Goal: Task Accomplishment & Management: Complete application form

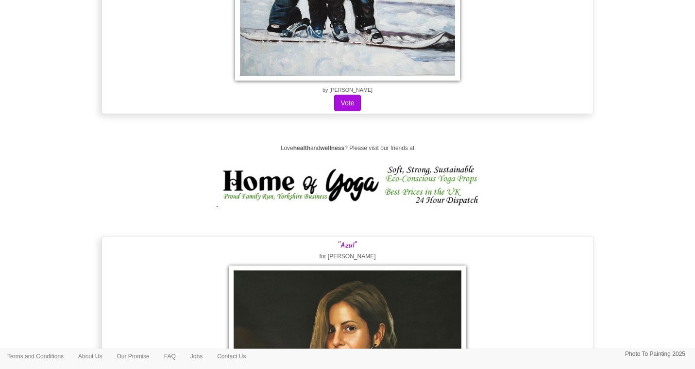
scroll to position [9873, 0]
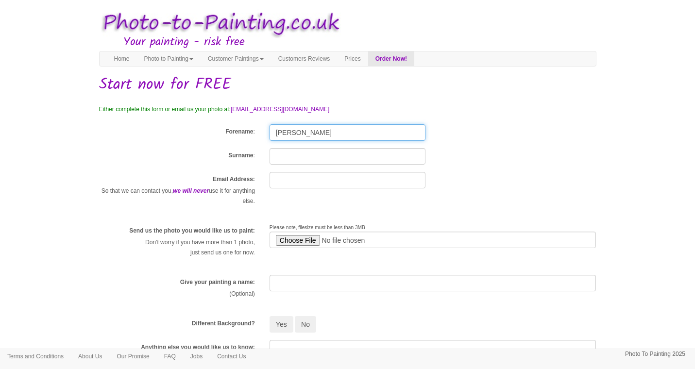
click at [308, 129] on input "[PERSON_NAME]" at bounding box center [347, 132] width 156 height 17
type input "d"
type input "[PERSON_NAME]"
type input "Green"
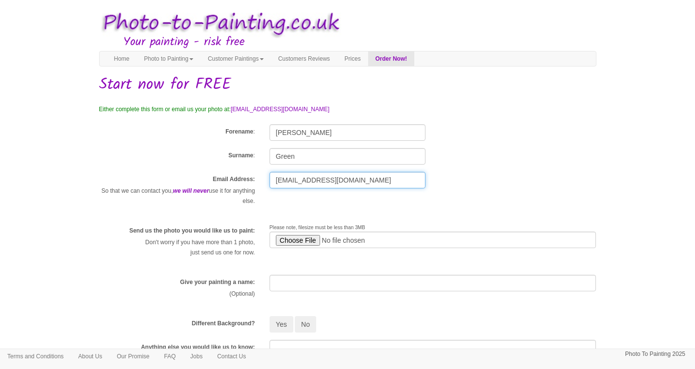
type input "[EMAIL_ADDRESS][DOMAIN_NAME]"
click at [291, 240] on input "file" at bounding box center [432, 240] width 327 height 17
type input "C:\fakepath\20250722_110710.jpg"
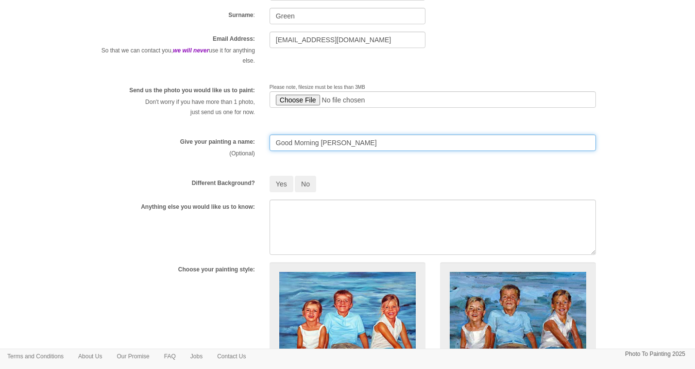
scroll to position [141, 0]
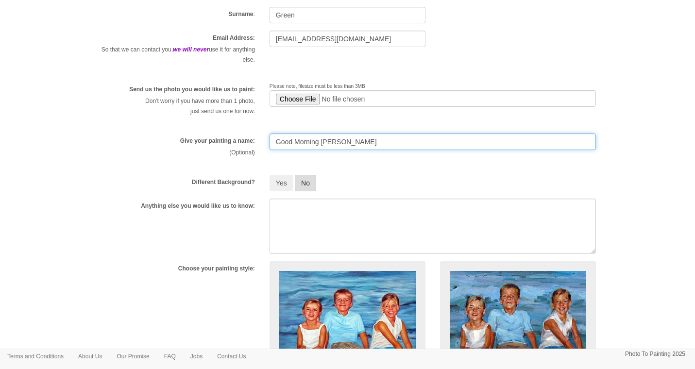
type input "Good Morning [PERSON_NAME]"
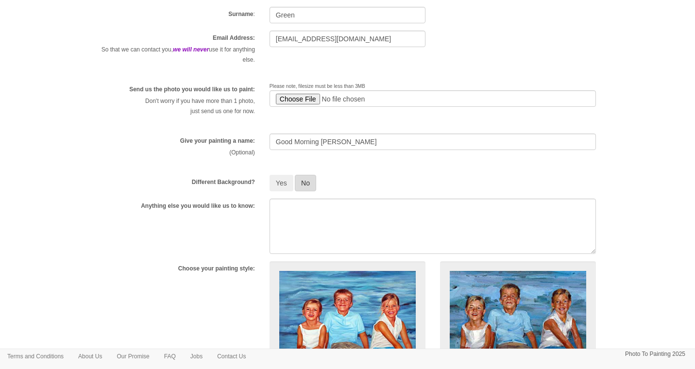
click at [308, 181] on button "No" at bounding box center [305, 183] width 21 height 17
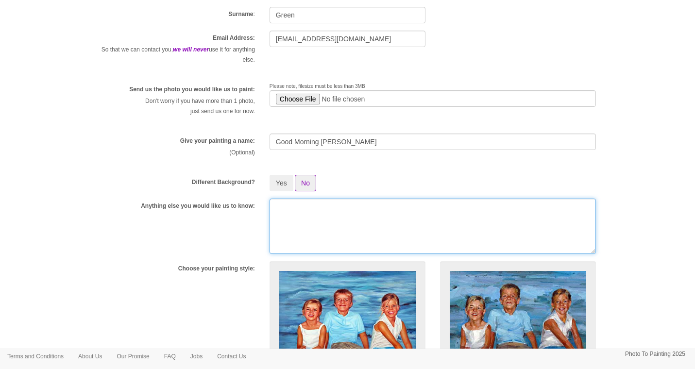
click at [278, 212] on textarea at bounding box center [432, 226] width 327 height 55
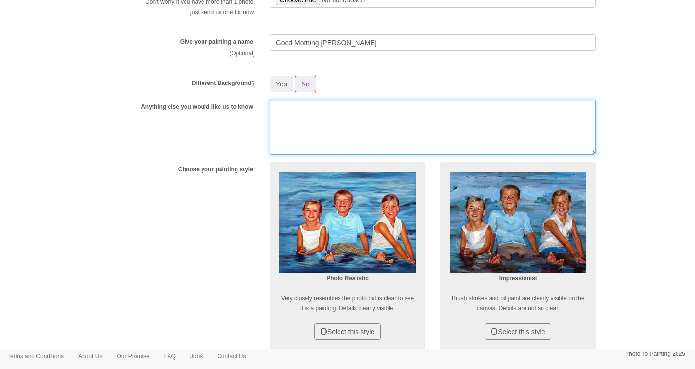
scroll to position [241, 0]
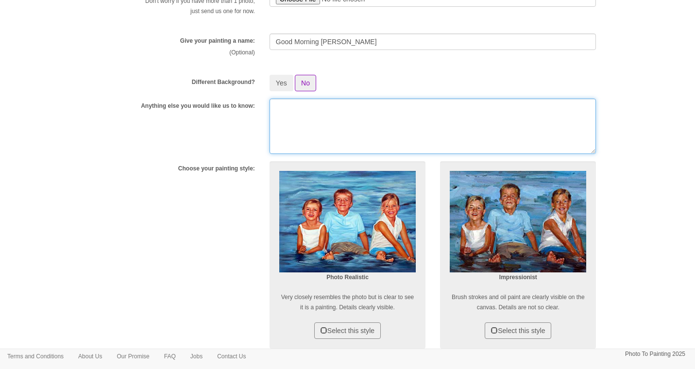
click at [281, 107] on textarea at bounding box center [432, 126] width 327 height 55
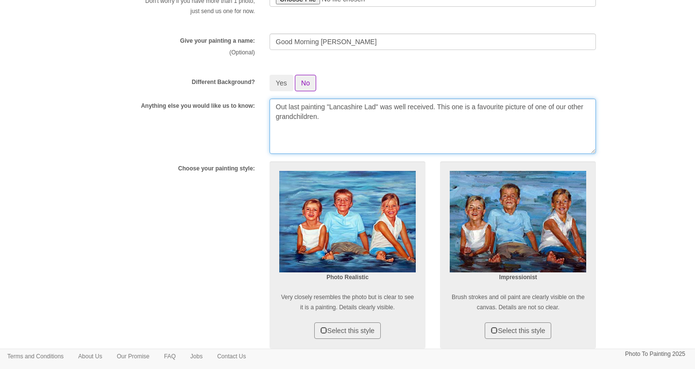
click at [302, 105] on textarea "Out last painting "Lancashire Lad" was well received. This one is a favourite p…" at bounding box center [432, 126] width 327 height 55
click at [288, 107] on textarea "Out last painting "Lancashire Lad" was well received. This one is a favourite p…" at bounding box center [432, 126] width 327 height 55
click at [372, 117] on textarea "Our last painting "Lancashire Lad" was well received. This one is a favourite p…" at bounding box center [432, 126] width 327 height 55
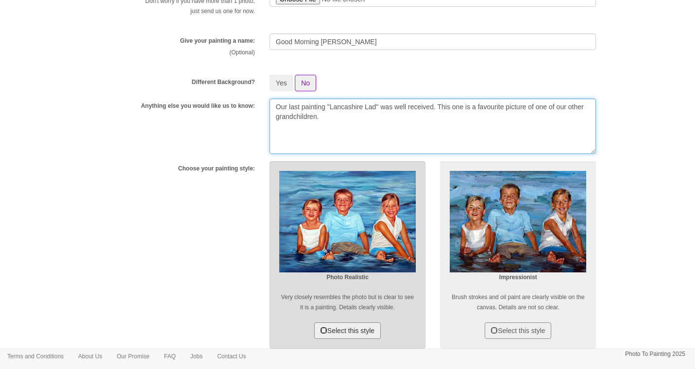
type textarea "Our last painting "Lancashire Lad" was well received. This one is a favourite p…"
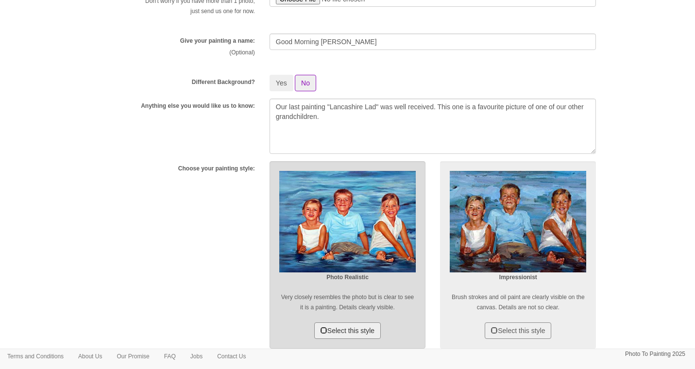
click at [335, 329] on button "Select this style" at bounding box center [347, 330] width 67 height 17
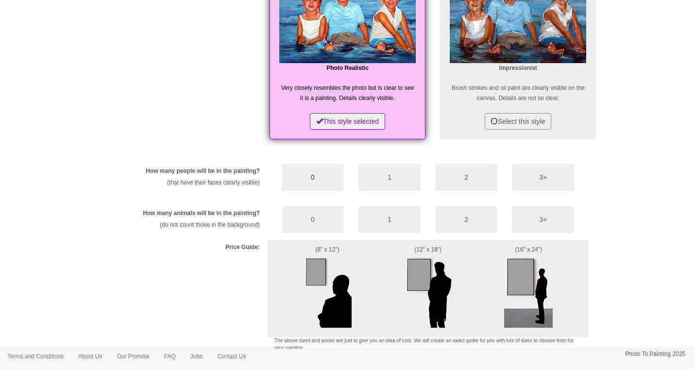
scroll to position [451, 0]
click at [395, 171] on button "1" at bounding box center [389, 176] width 62 height 27
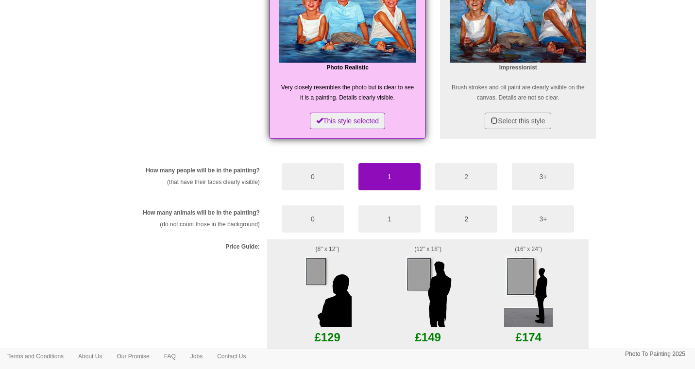
click at [467, 217] on button "2" at bounding box center [466, 218] width 62 height 27
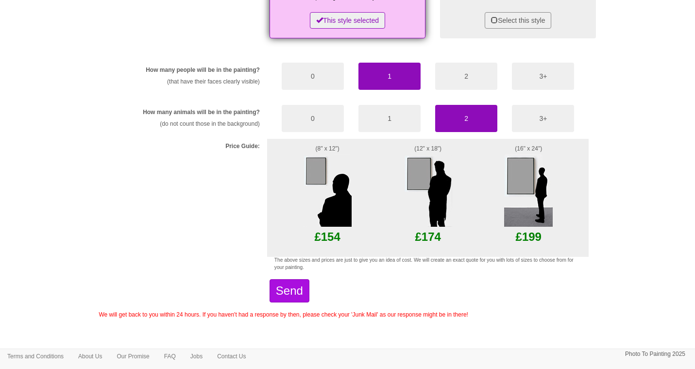
scroll to position [551, 0]
click at [416, 173] on img at bounding box center [427, 190] width 49 height 73
click at [434, 195] on img at bounding box center [427, 190] width 49 height 73
click at [432, 236] on p "£174" at bounding box center [428, 237] width 66 height 20
click at [416, 169] on img at bounding box center [427, 190] width 49 height 73
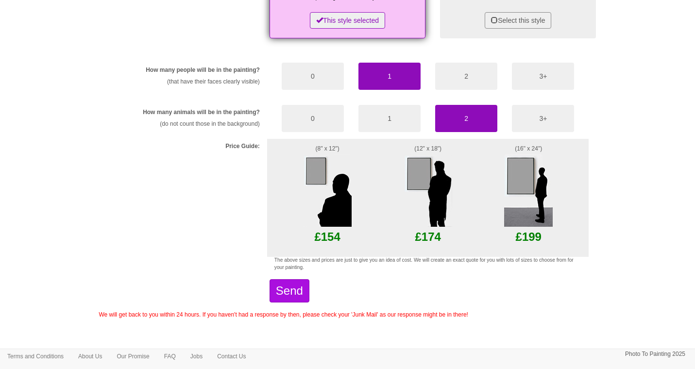
click at [427, 172] on img at bounding box center [427, 190] width 49 height 73
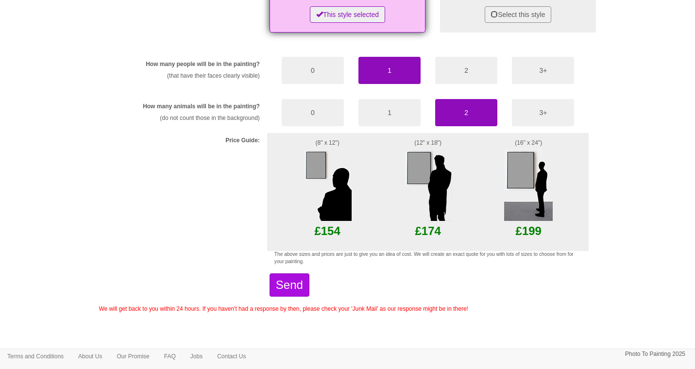
scroll to position [557, 0]
click at [306, 285] on button "Send" at bounding box center [289, 285] width 40 height 23
